Goal: Find specific page/section: Find specific page/section

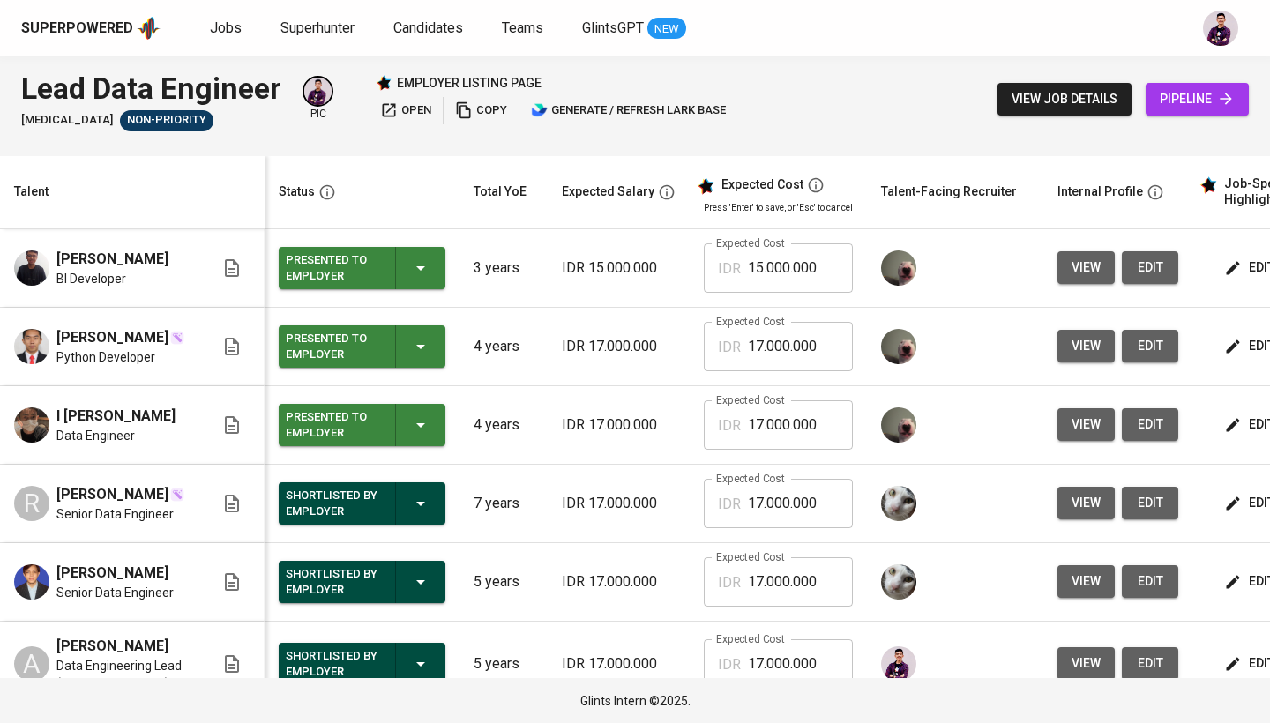
click at [218, 30] on span "Jobs" at bounding box center [226, 27] width 32 height 17
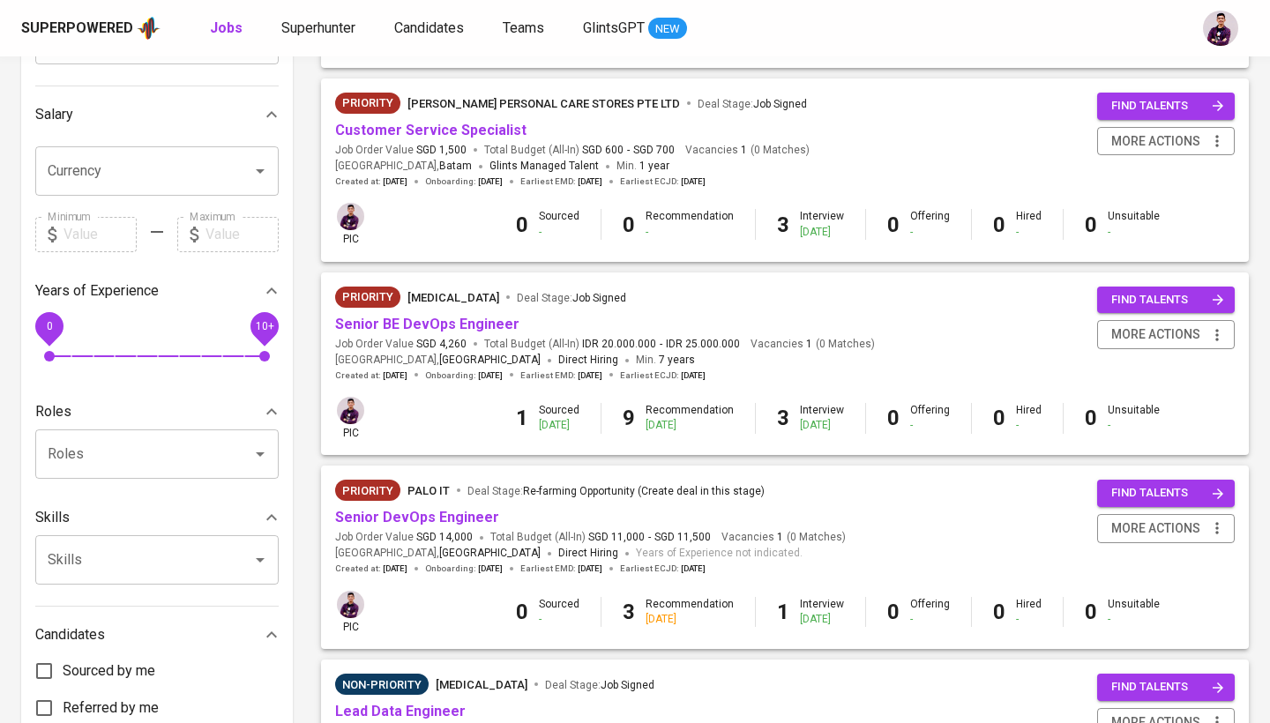
scroll to position [389, 0]
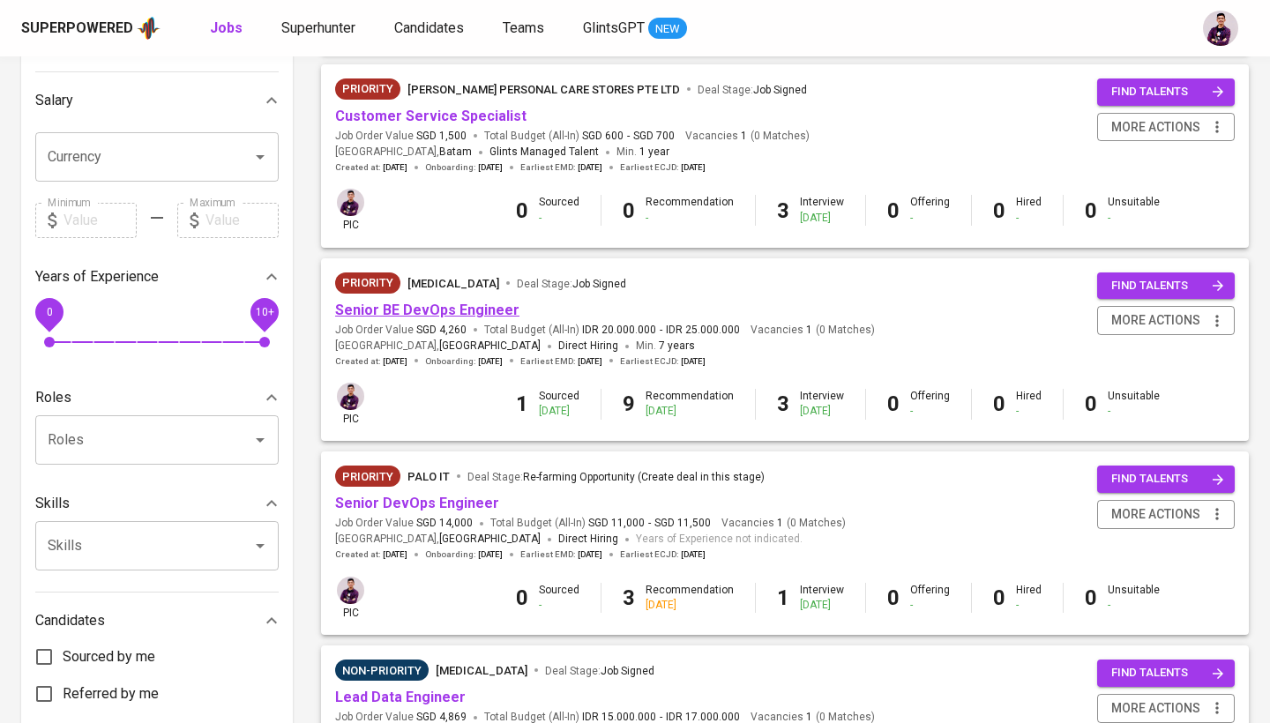
click at [478, 306] on link "Senior BE DevOps Engineer" at bounding box center [427, 310] width 184 height 17
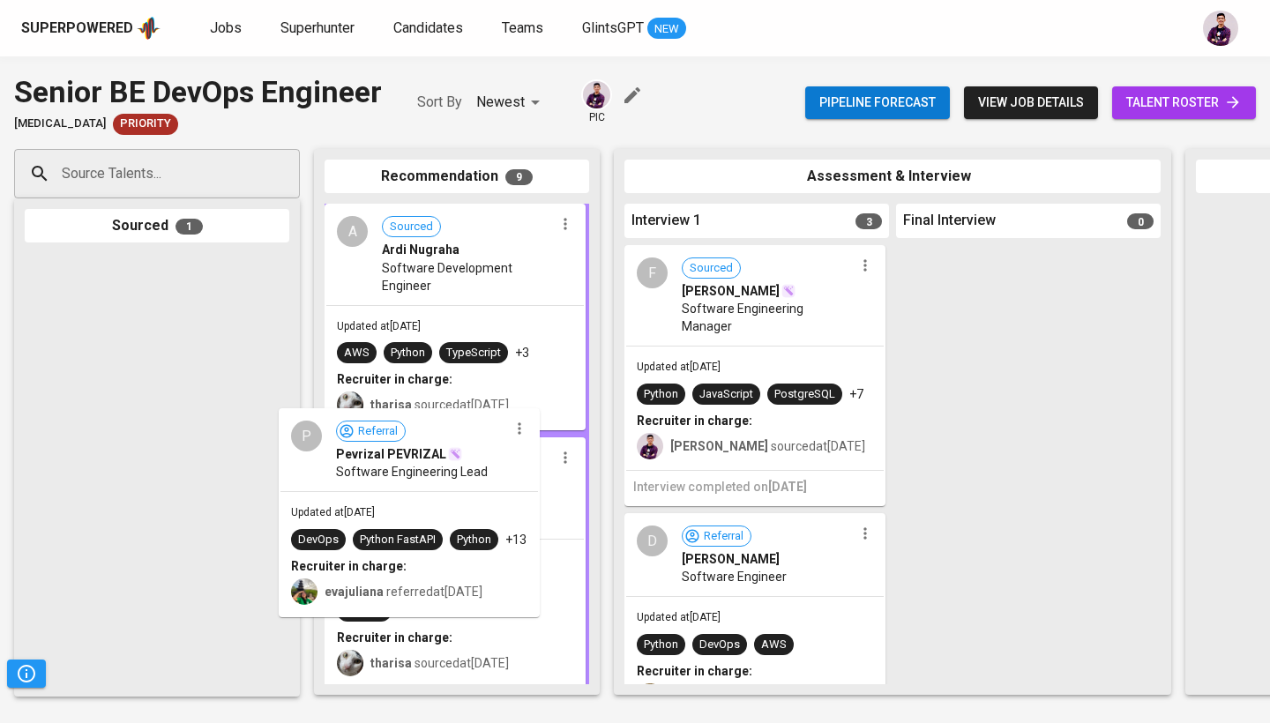
drag, startPoint x: 161, startPoint y: 424, endPoint x: 427, endPoint y: 581, distance: 309.1
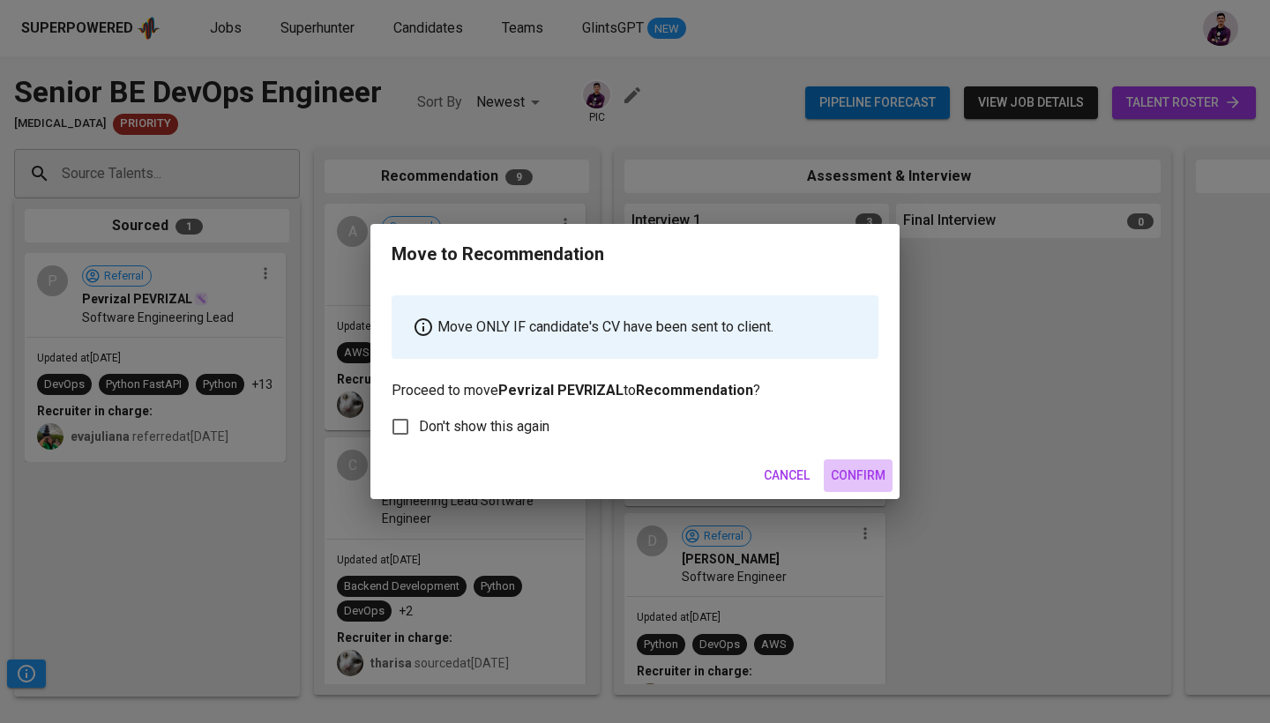
click at [870, 474] on span "Confirm" at bounding box center [858, 476] width 55 height 22
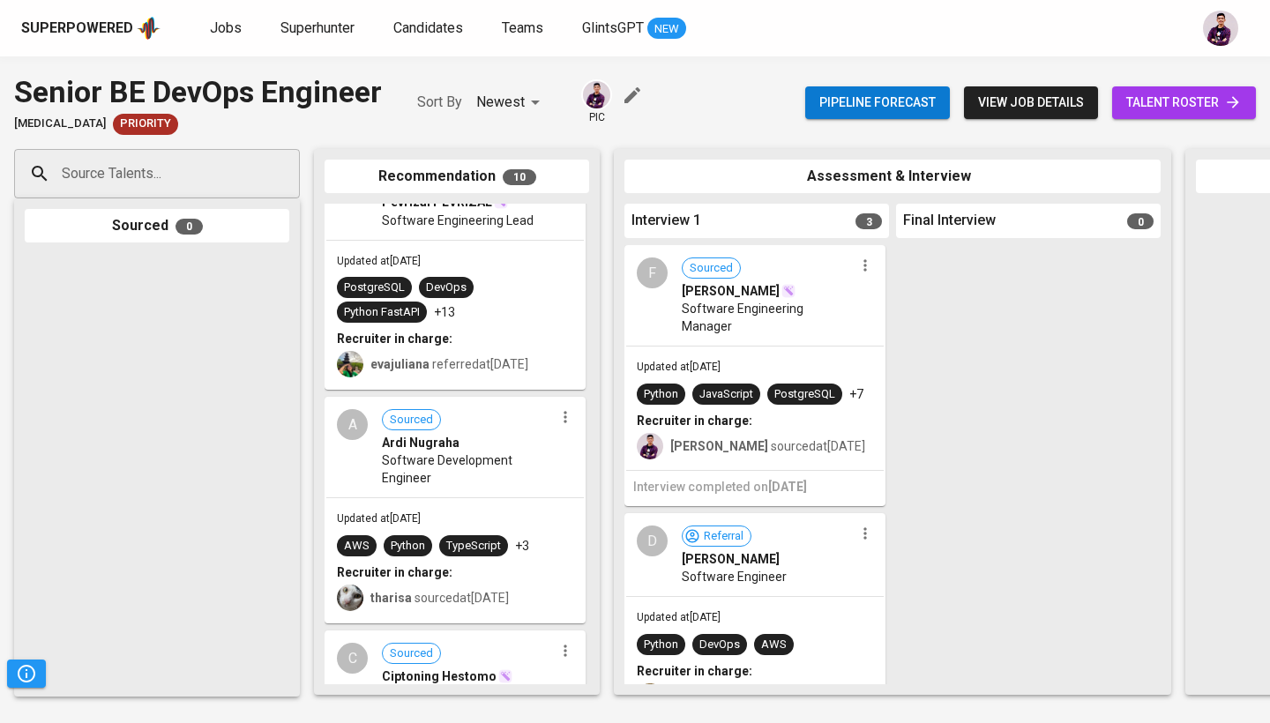
scroll to position [59, 0]
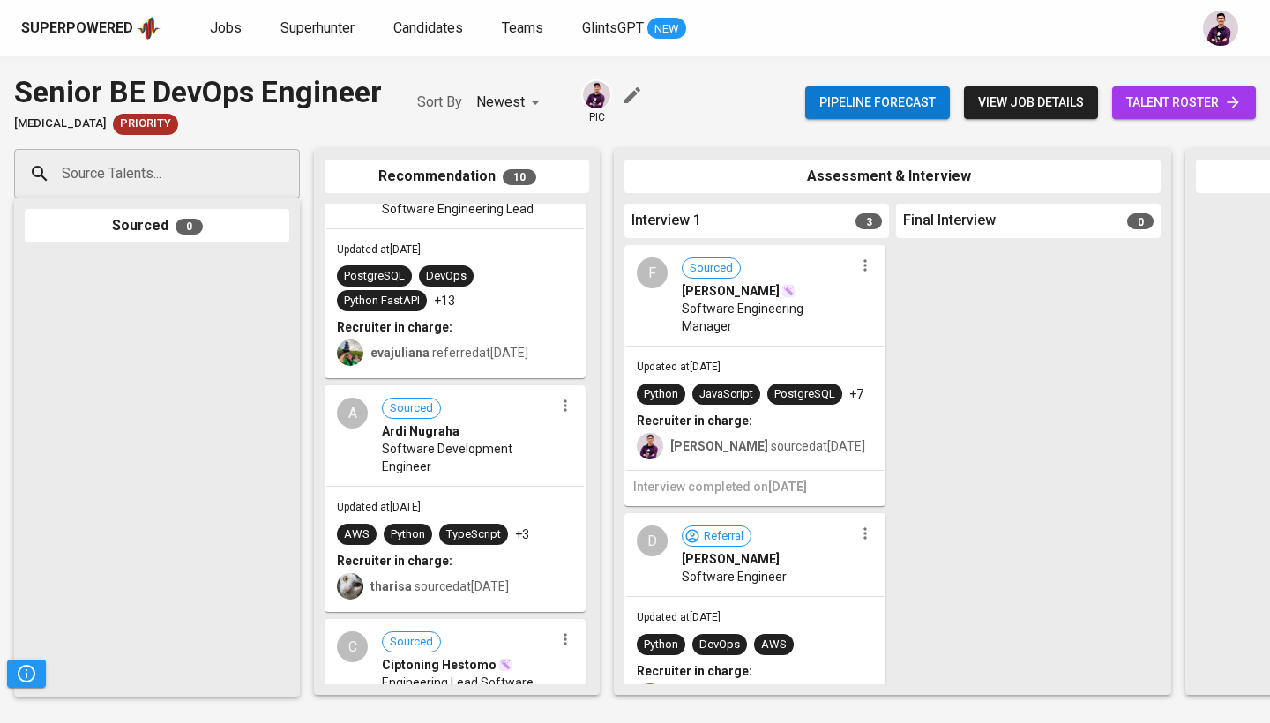
click at [223, 34] on span "Jobs" at bounding box center [226, 27] width 32 height 17
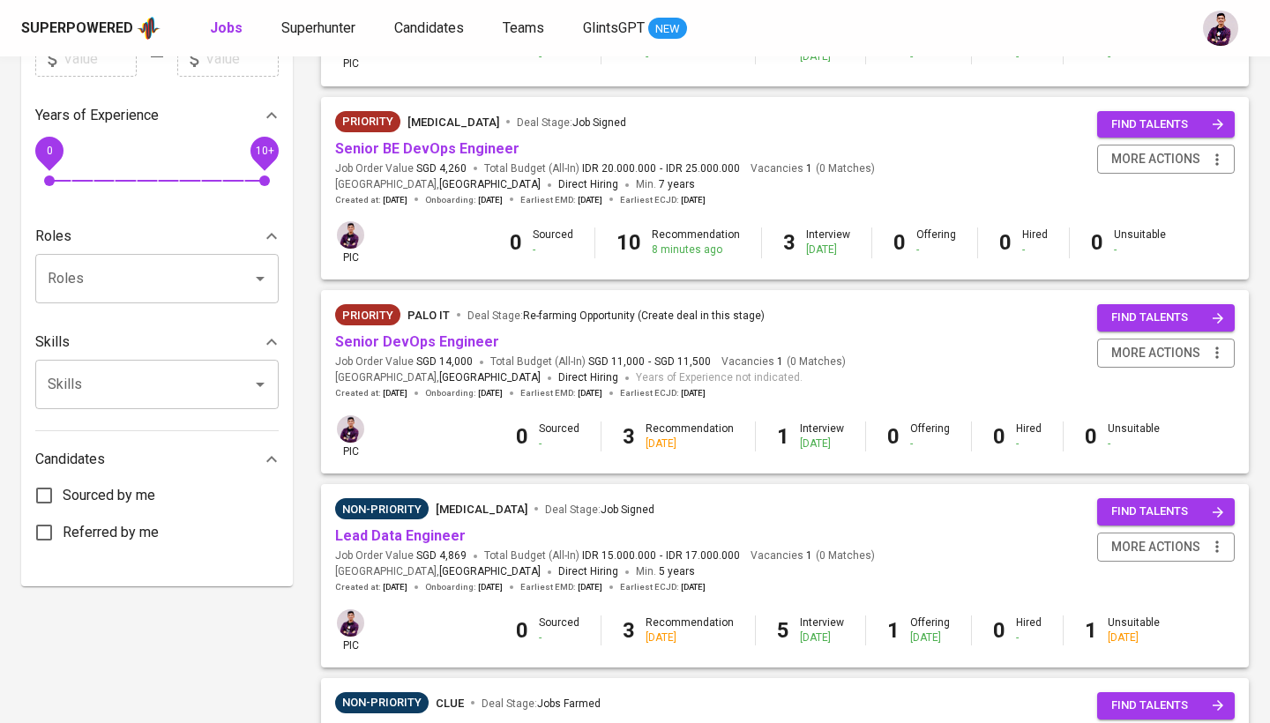
scroll to position [579, 0]
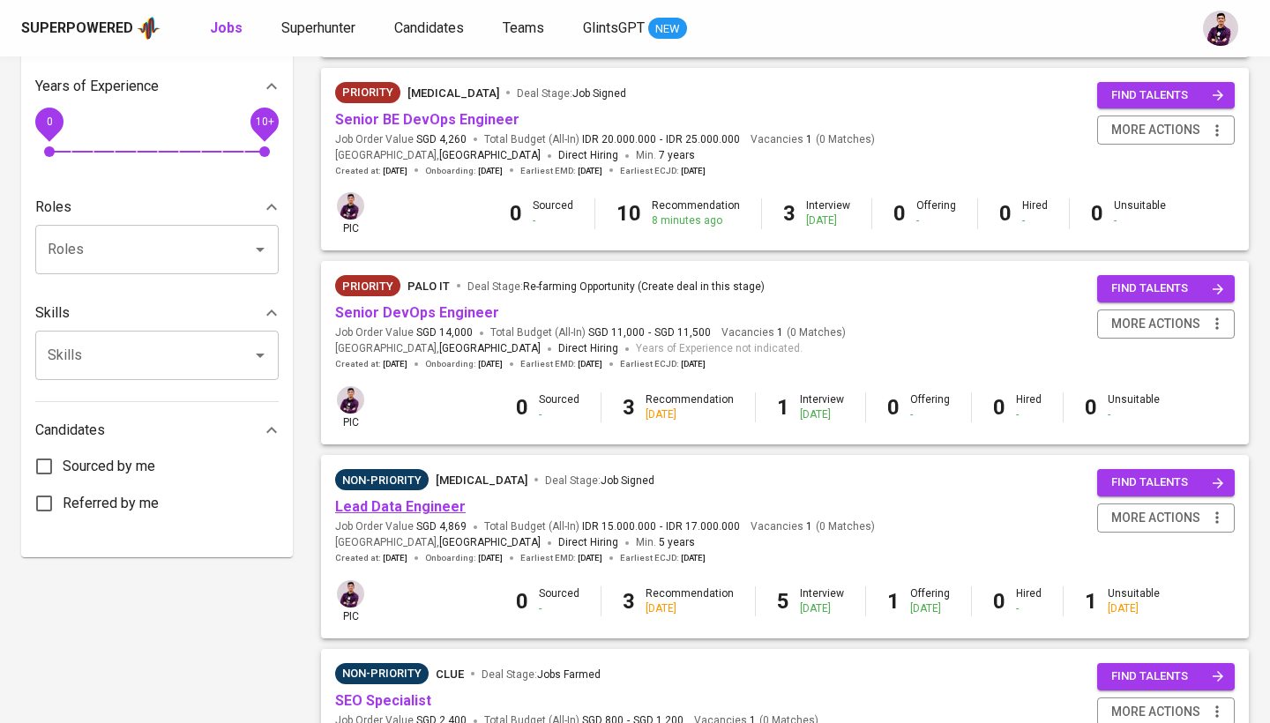
click at [405, 498] on link "Lead Data Engineer" at bounding box center [400, 506] width 131 height 17
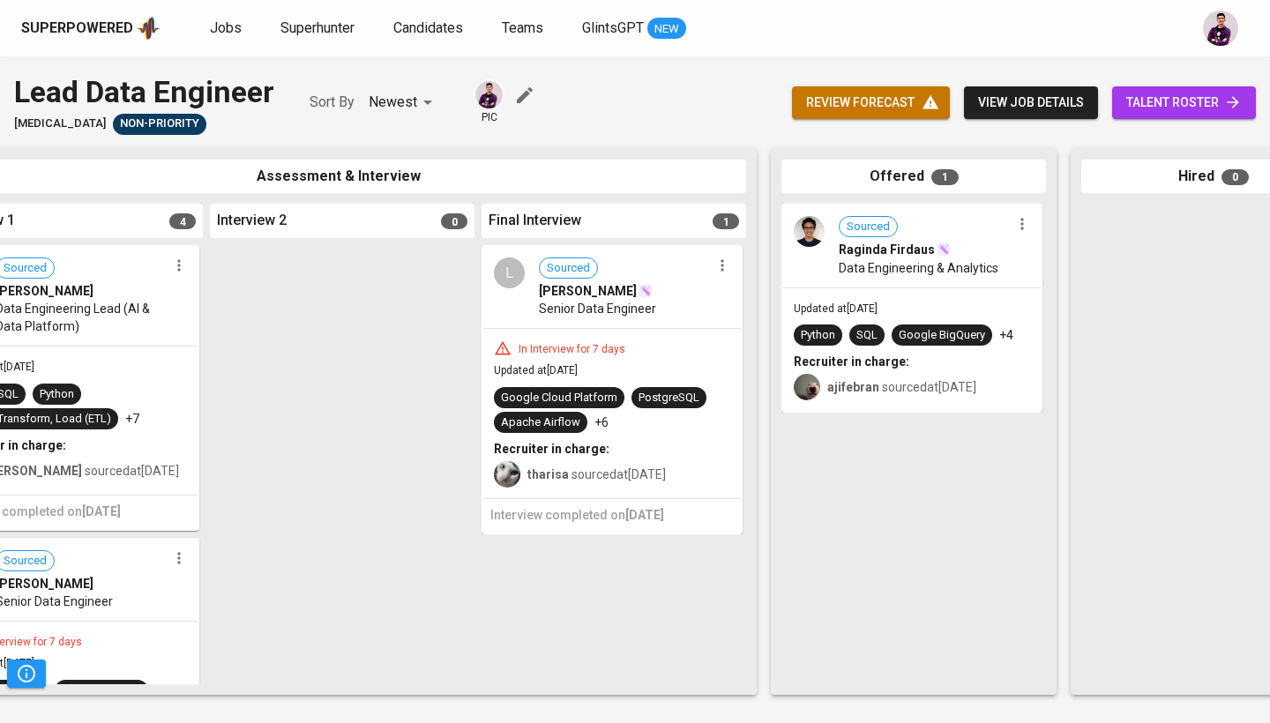
scroll to position [0, 694]
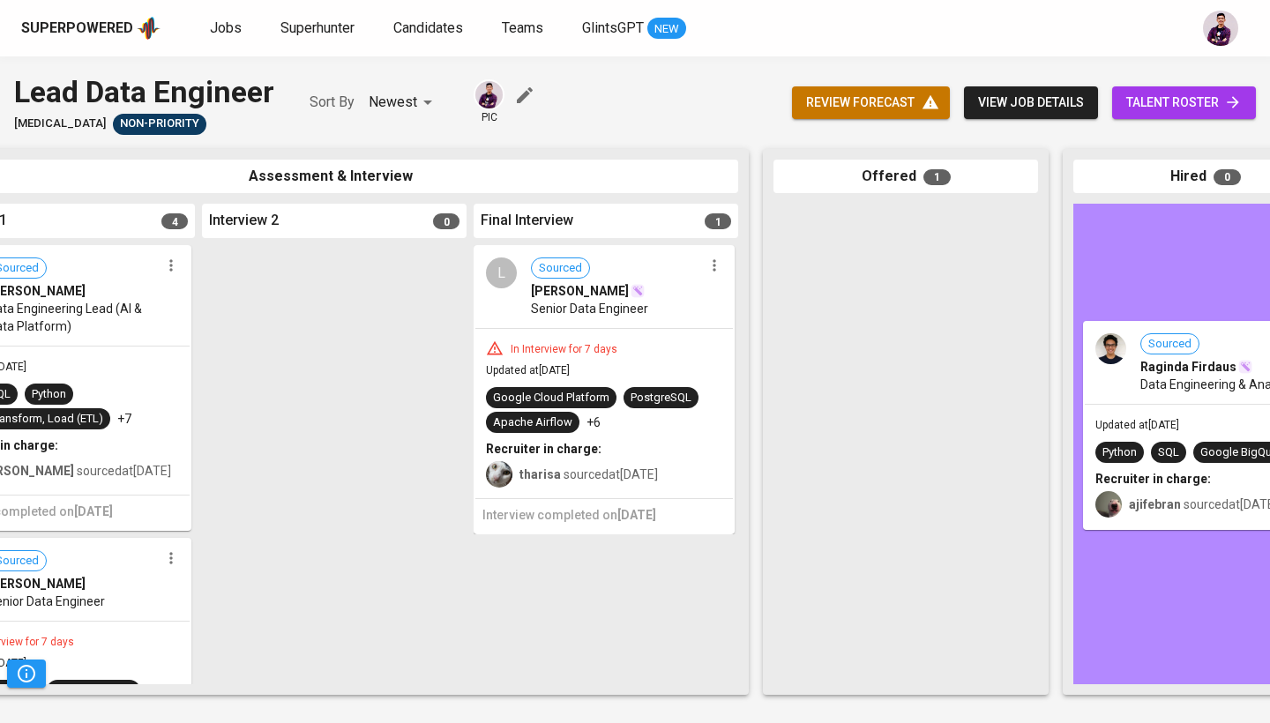
drag, startPoint x: 825, startPoint y: 326, endPoint x: 1141, endPoint y: 444, distance: 337.1
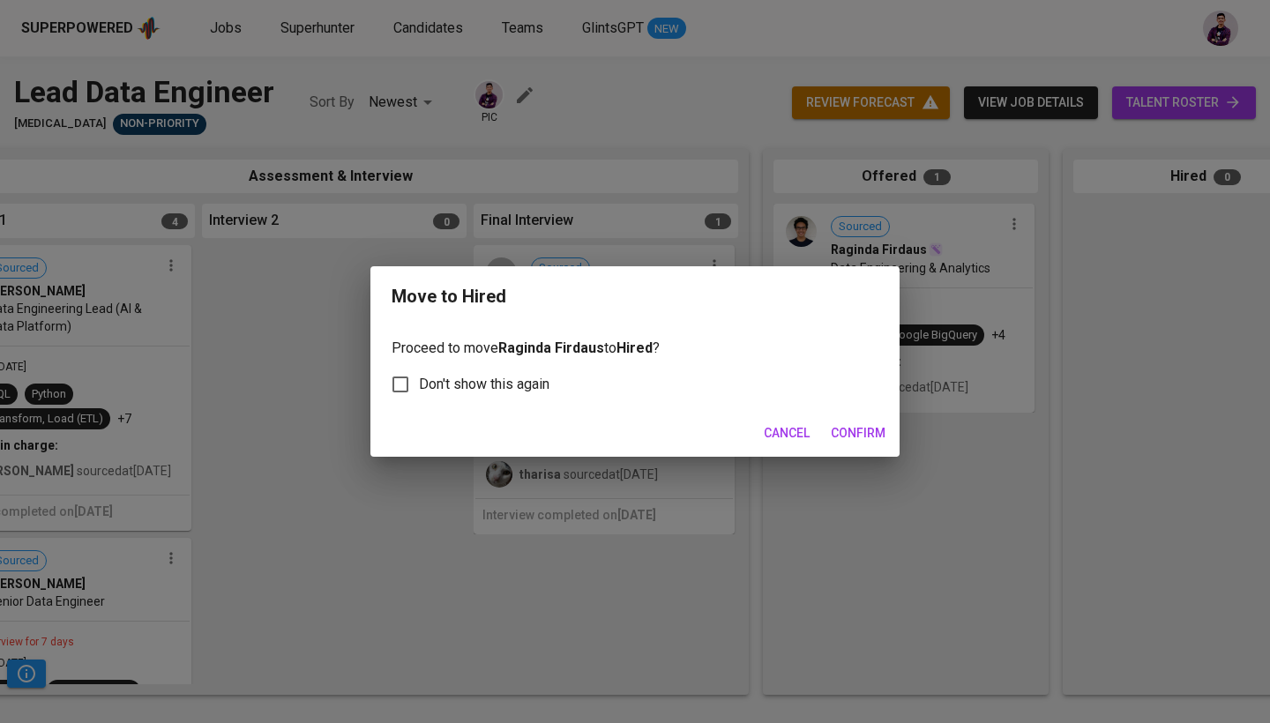
click at [855, 439] on span "Confirm" at bounding box center [858, 433] width 55 height 22
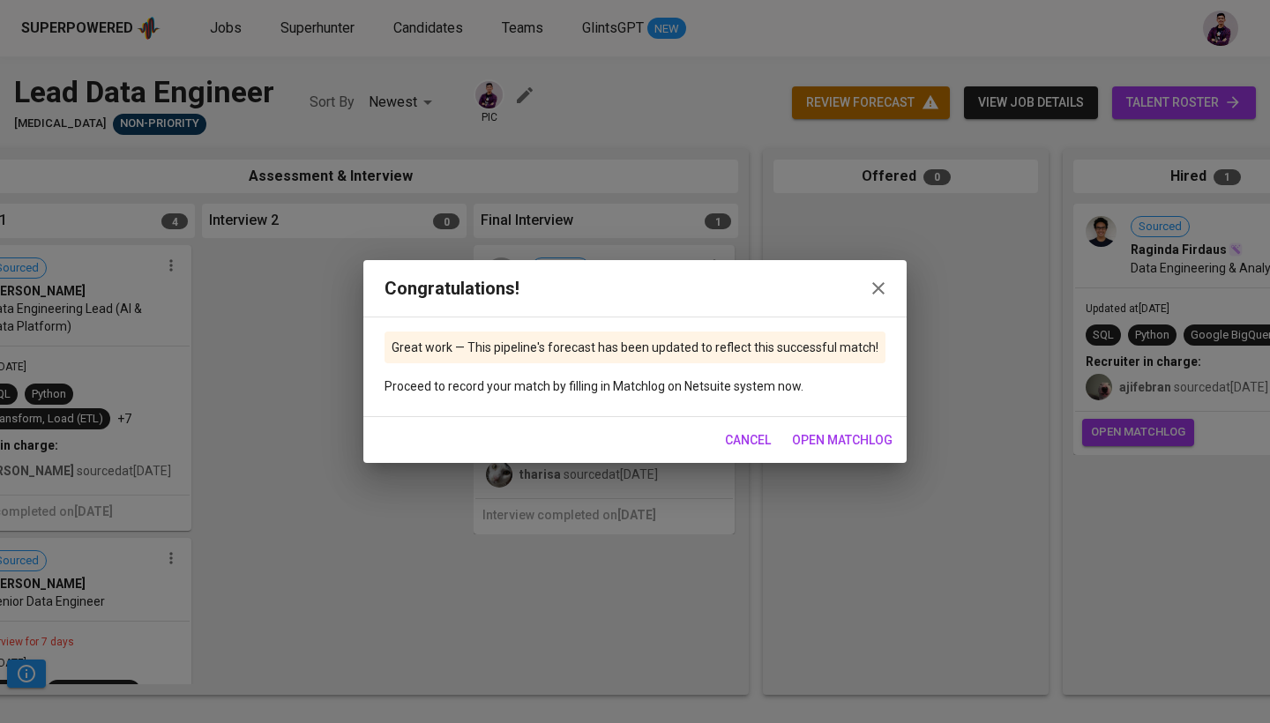
click at [877, 285] on icon "button" at bounding box center [878, 288] width 21 height 21
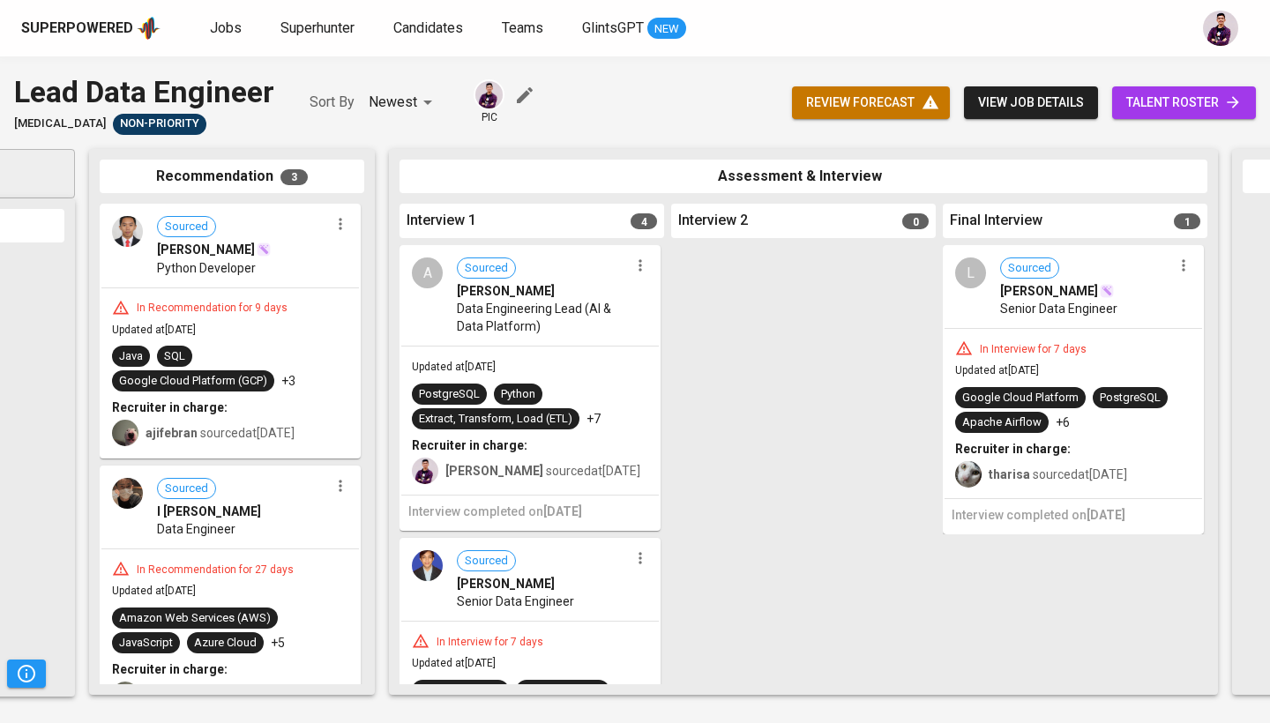
scroll to position [0, 208]
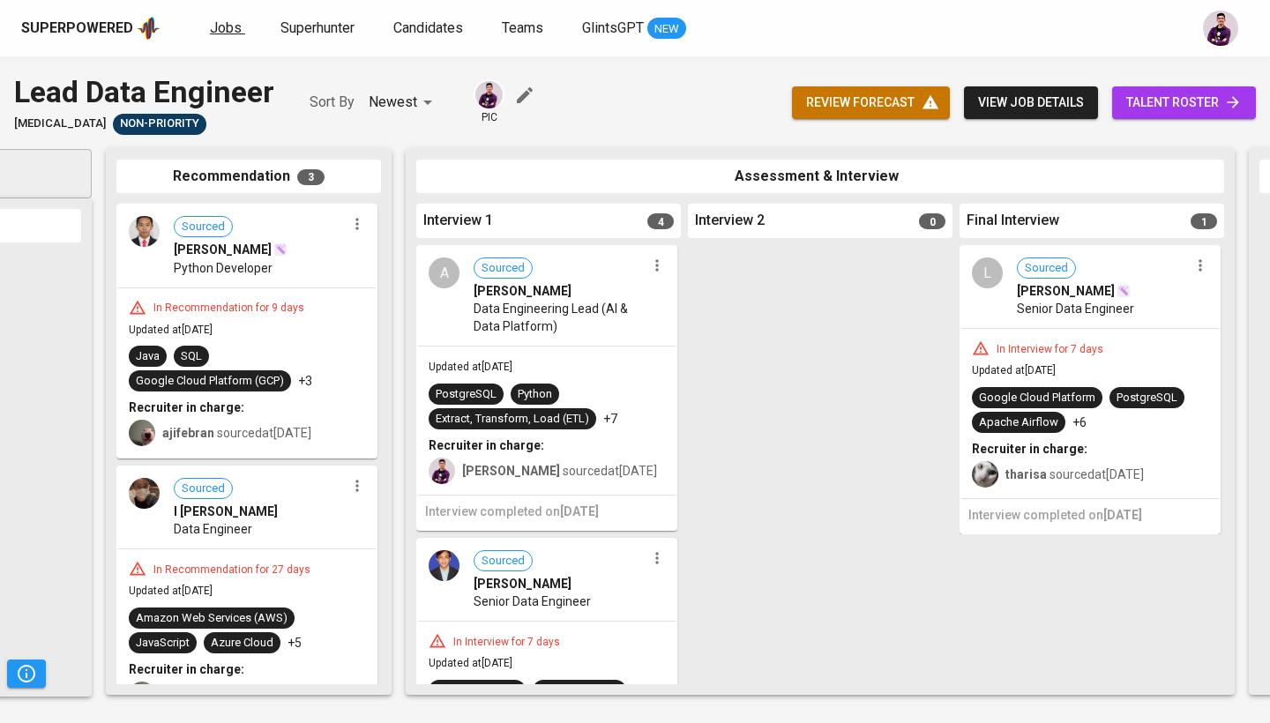
click at [222, 31] on span "Jobs" at bounding box center [226, 27] width 32 height 17
